Goal: Task Accomplishment & Management: Manage account settings

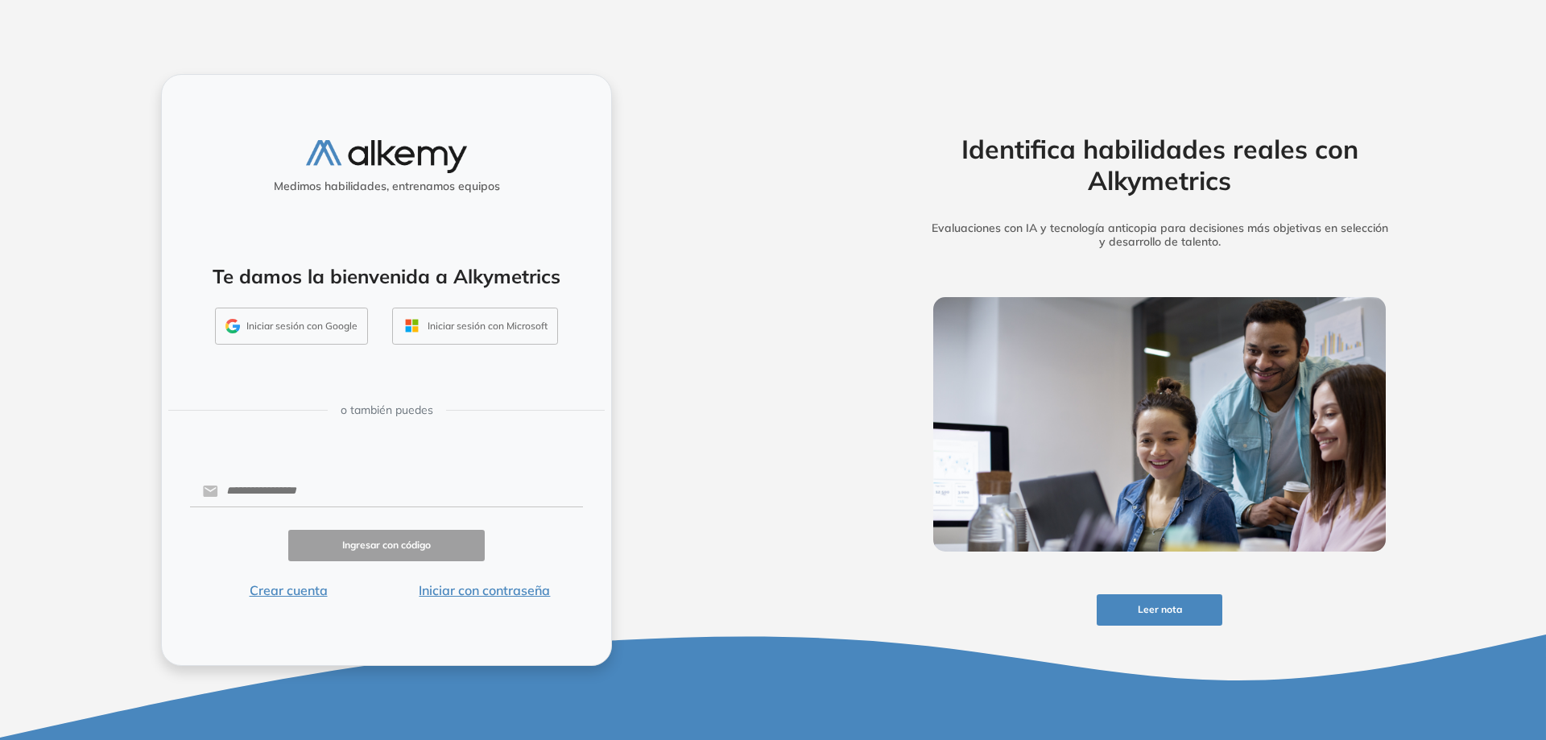
click at [282, 326] on button "Iniciar sesión con Google" at bounding box center [291, 326] width 153 height 37
click at [306, 488] on input "text" at bounding box center [400, 491] width 365 height 31
click at [293, 324] on button "Iniciar sesión con Google" at bounding box center [291, 326] width 153 height 37
